Goal: Information Seeking & Learning: Find specific page/section

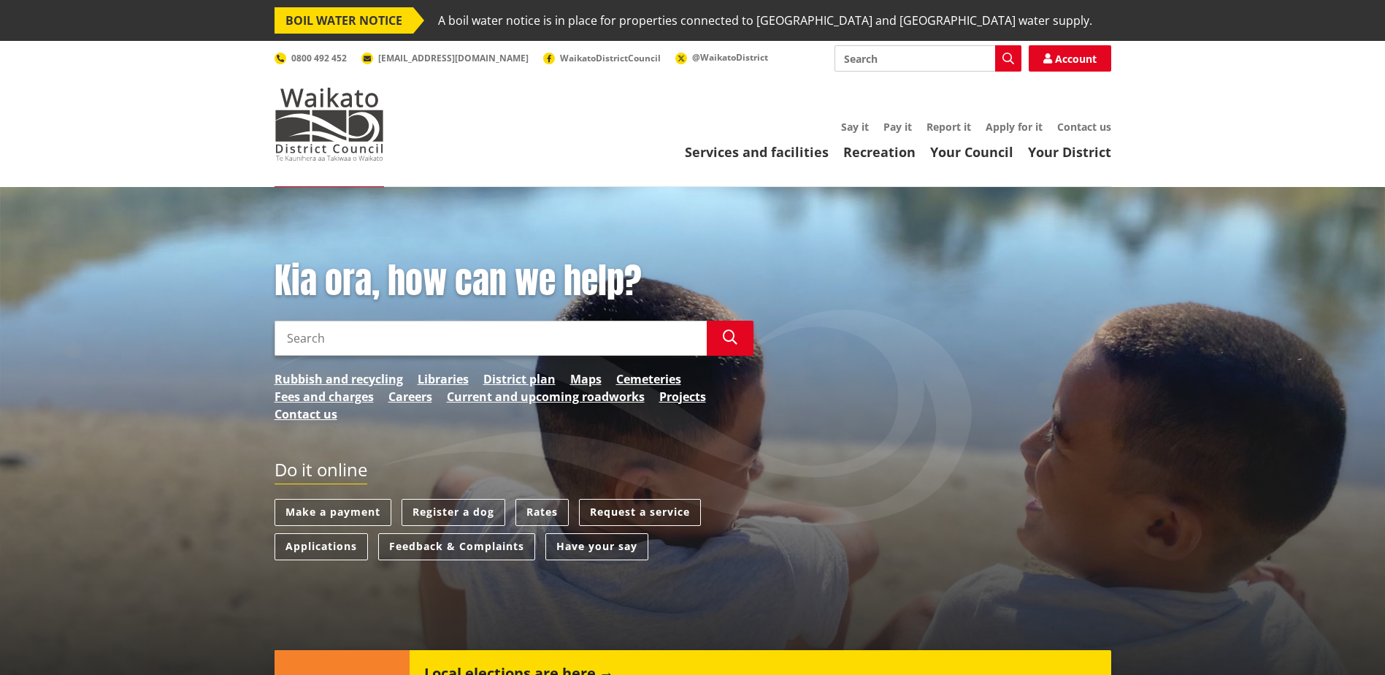
drag, startPoint x: 375, startPoint y: 554, endPoint x: 171, endPoint y: 452, distance: 228.0
click at [171, 451] on div "Kia ora, how can we help? Search Search Rubbish and recycling Libraries Distric…" at bounding box center [692, 455] width 1385 height 536
click at [474, 329] on input "Search" at bounding box center [491, 338] width 432 height 35
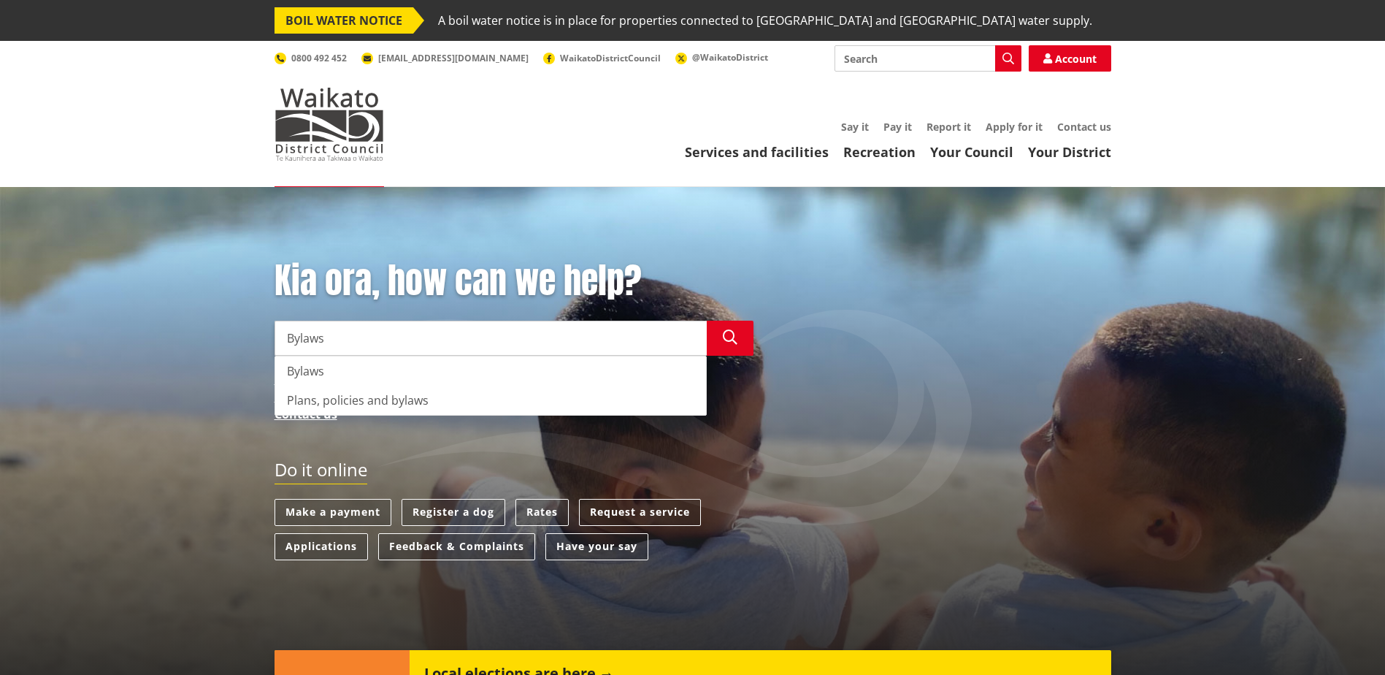
type input "Bylaws"
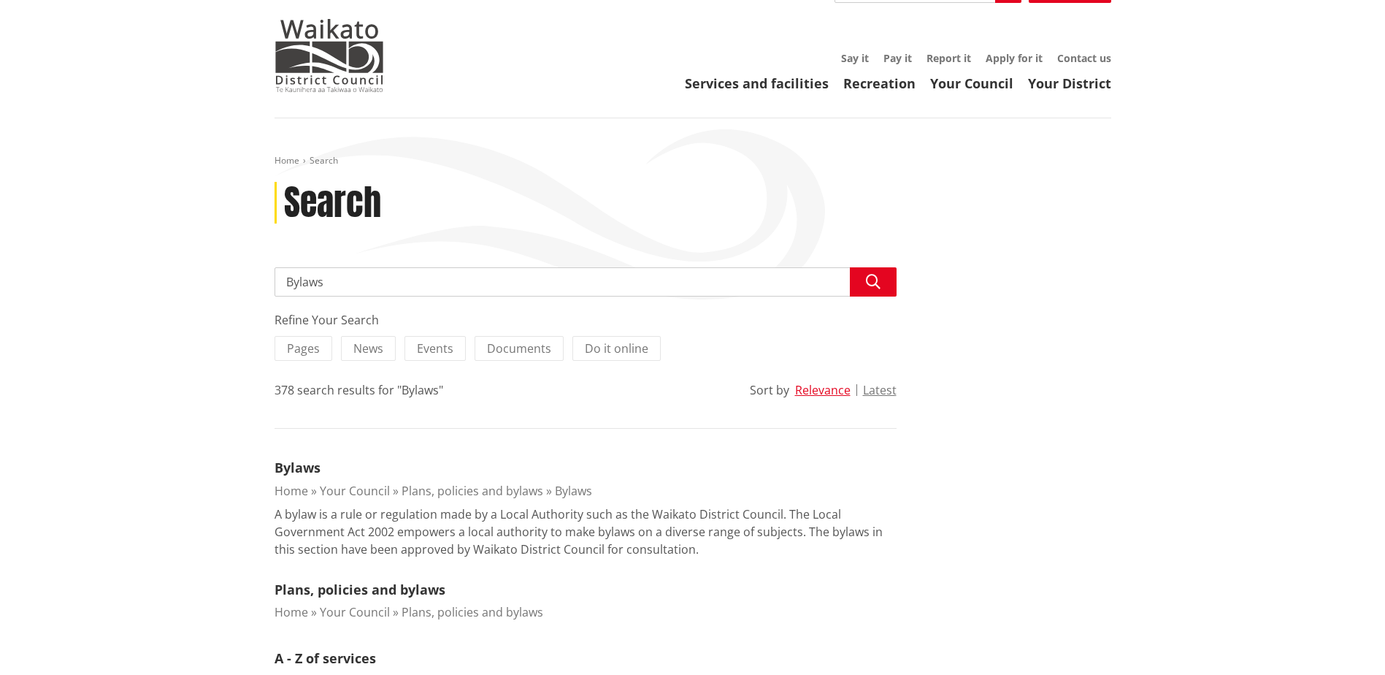
scroll to position [219, 0]
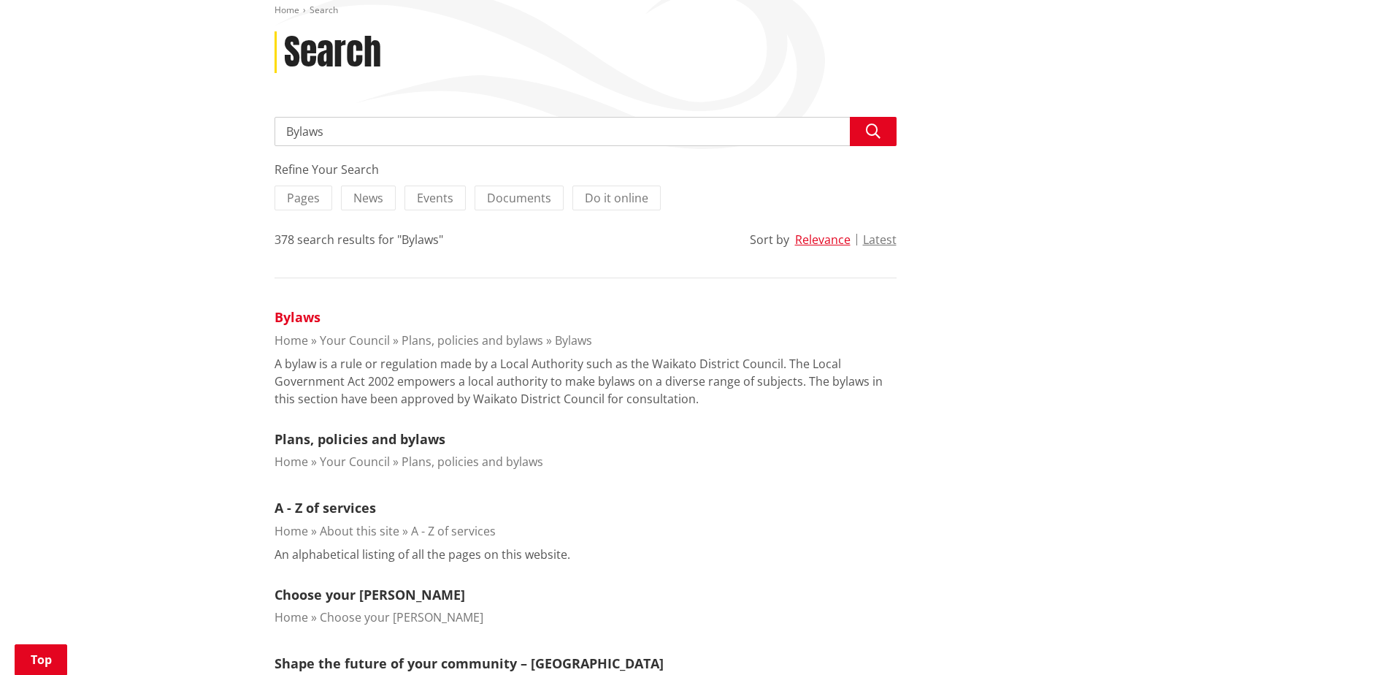
click at [285, 317] on link "Bylaws" at bounding box center [298, 317] width 46 height 18
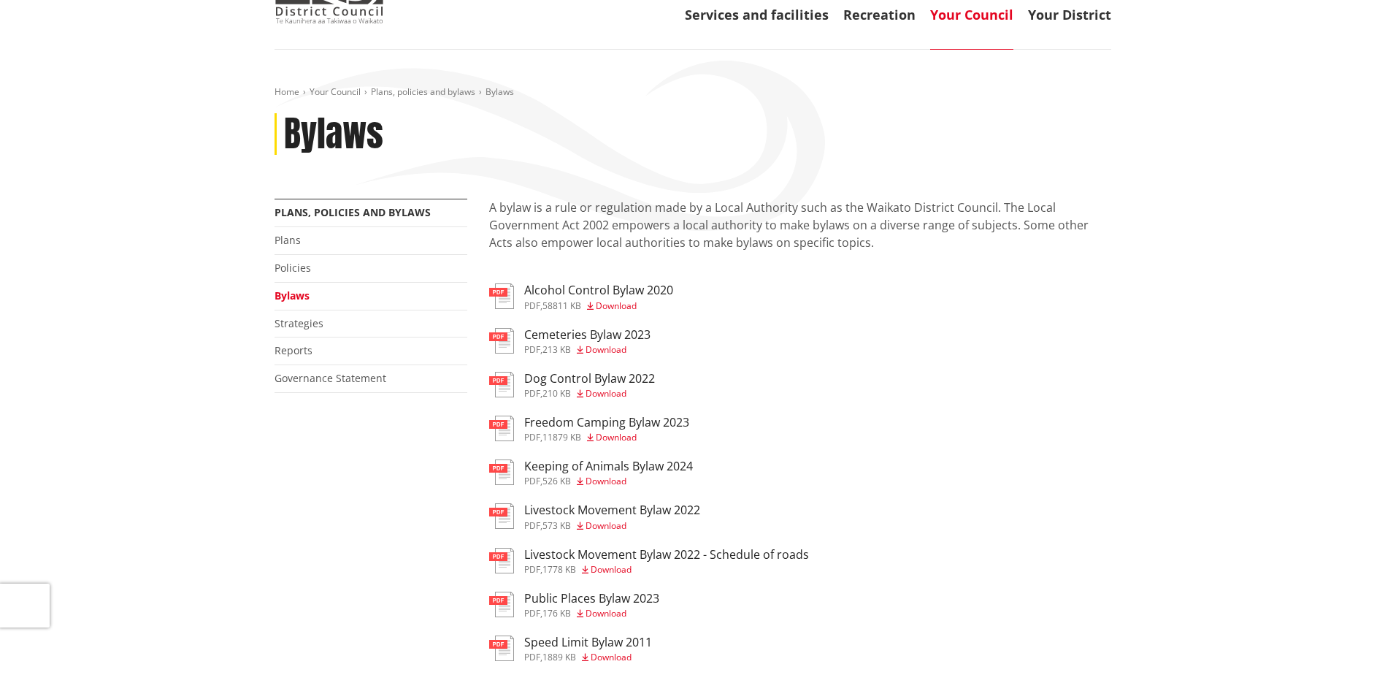
scroll to position [146, 0]
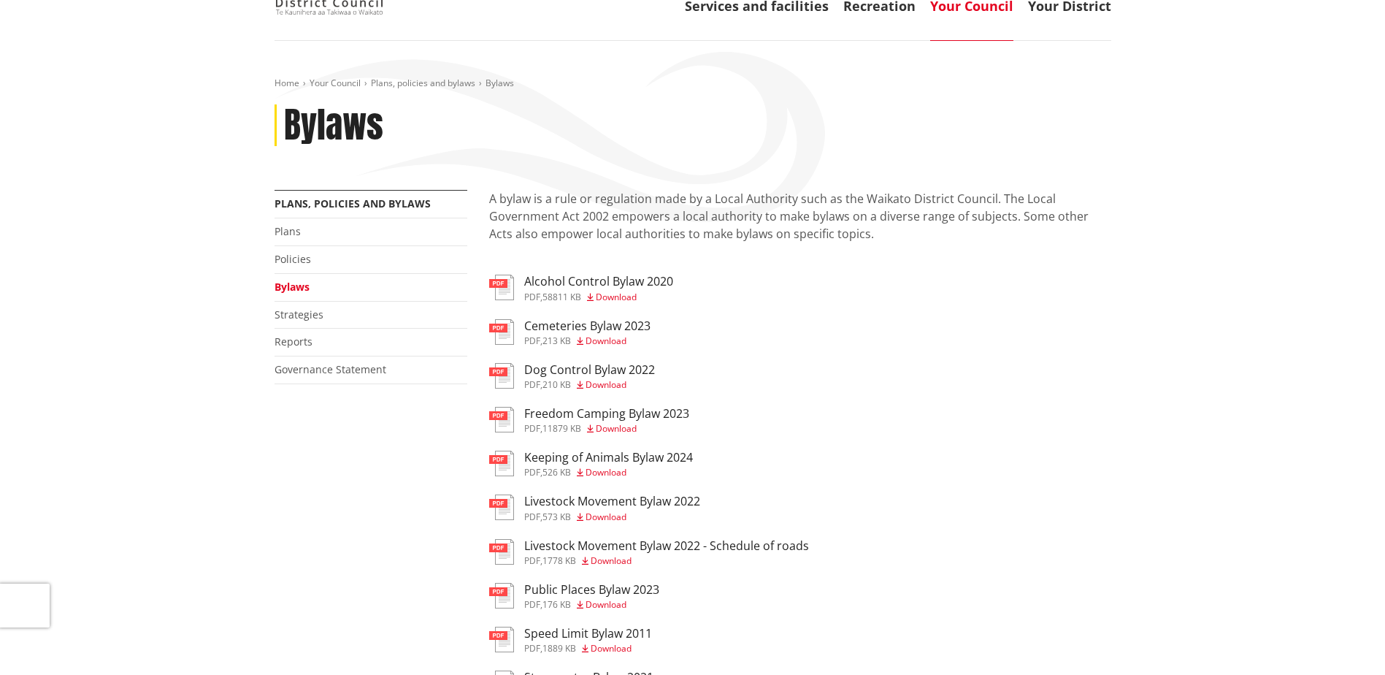
click at [550, 368] on h3 "Dog Control Bylaw 2022" at bounding box center [589, 370] width 131 height 14
